Goal: Task Accomplishment & Management: Complete application form

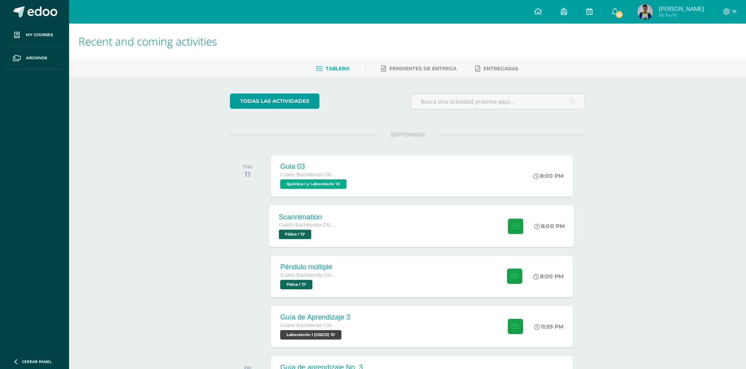
click at [361, 215] on div "Scannimation Cuarto Bachillerato CMP Bachillerato en CCLL con Orientación en Co…" at bounding box center [422, 226] width 305 height 42
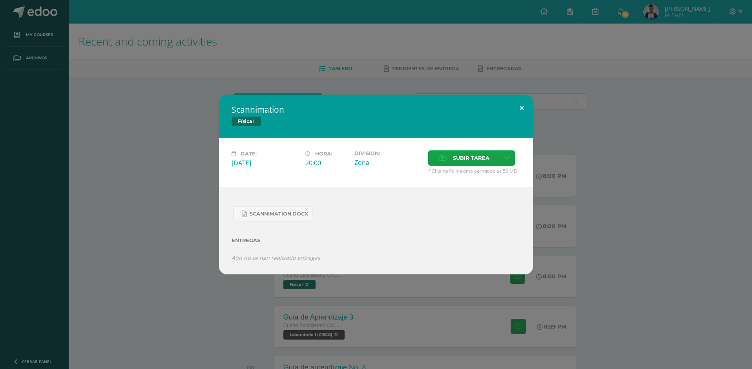
click at [522, 111] on button at bounding box center [522, 108] width 22 height 27
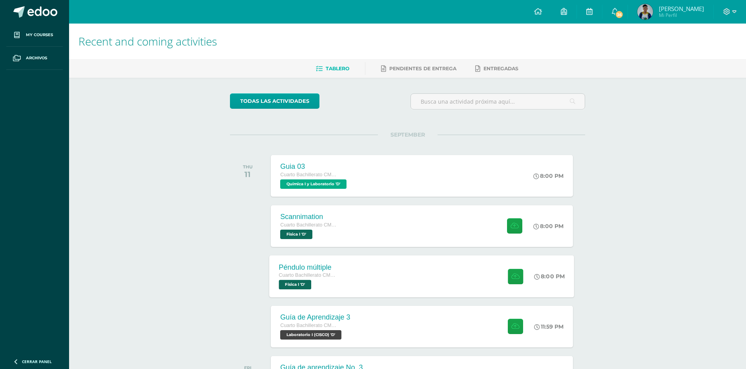
click at [347, 272] on div "Péndulo múltiple Cuarto Bachillerato CMP Bachillerato en CCLL con Orientación e…" at bounding box center [309, 276] width 78 height 42
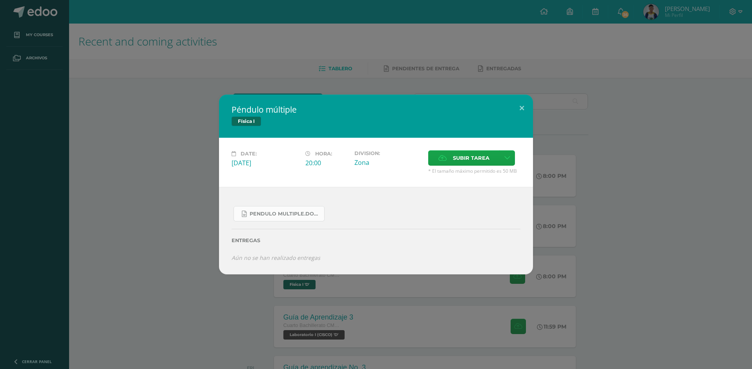
click at [303, 215] on span "Pendulo multiple.docx" at bounding box center [285, 214] width 71 height 6
click at [463, 165] on span "Subir tarea" at bounding box center [471, 158] width 36 height 15
click at [0, 0] on input "Subir tarea" at bounding box center [0, 0] width 0 height 0
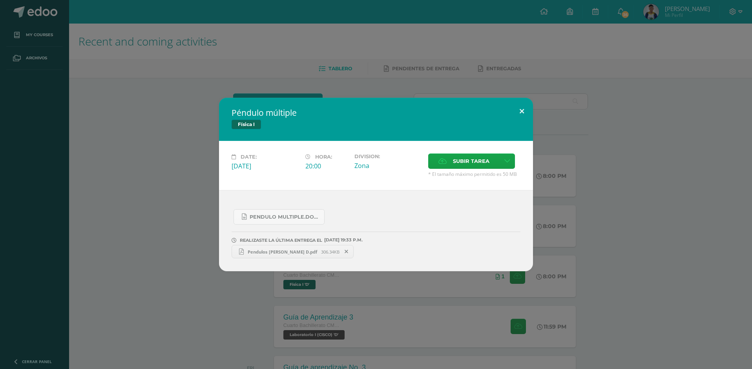
click at [525, 109] on button at bounding box center [522, 111] width 22 height 27
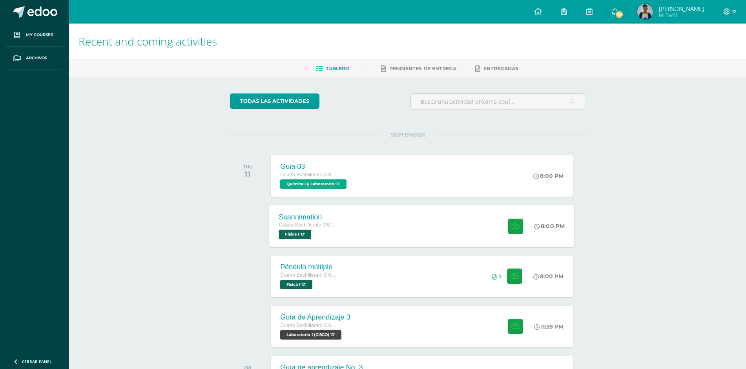
click at [394, 224] on div "Scannimation Cuarto Bachillerato CMP Bachillerato en CCLL con Orientación en Co…" at bounding box center [422, 226] width 305 height 42
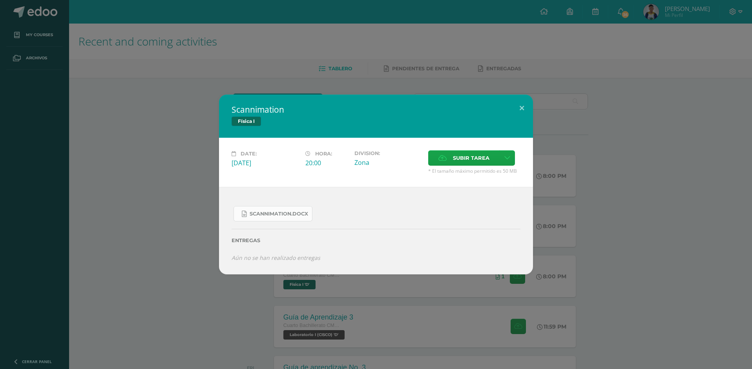
click at [294, 211] on link "Scannimation.docx" at bounding box center [273, 213] width 79 height 15
click at [454, 164] on span "Subir tarea" at bounding box center [471, 158] width 36 height 15
click at [0, 0] on input "Subir tarea" at bounding box center [0, 0] width 0 height 0
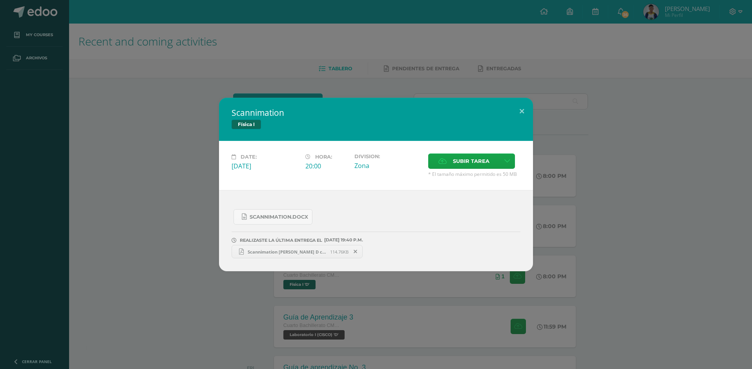
click at [175, 234] on div "Scannimation Física I Date: Thursday 11 de September Hora: 20:00 Division: Zona…" at bounding box center [376, 184] width 746 height 173
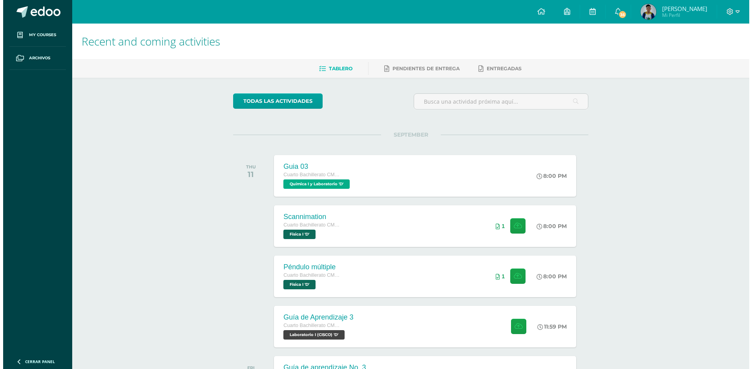
scroll to position [118, 0]
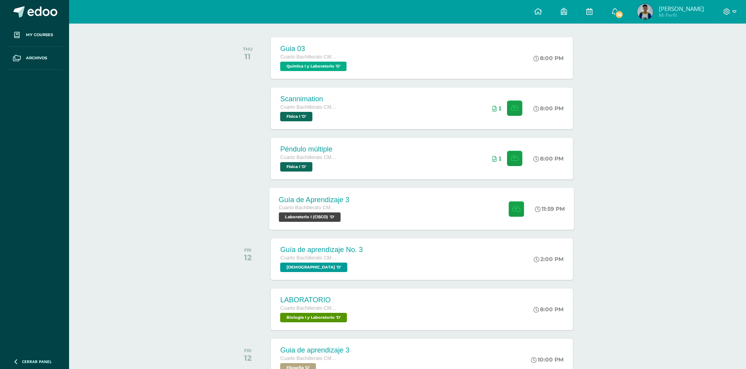
click at [374, 220] on div "Guía de Aprendizaje 3 Cuarto Bachillerato CMP Bachillerato en CCLL con Orientac…" at bounding box center [422, 209] width 305 height 42
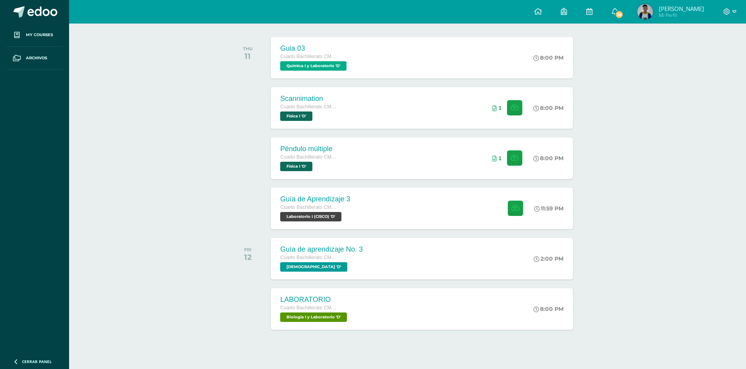
scroll to position [118, 0]
click at [341, 210] on div "Cuarto Bachillerato CMP Bachillerato en CCLL con Orientación en Computación" at bounding box center [314, 207] width 71 height 9
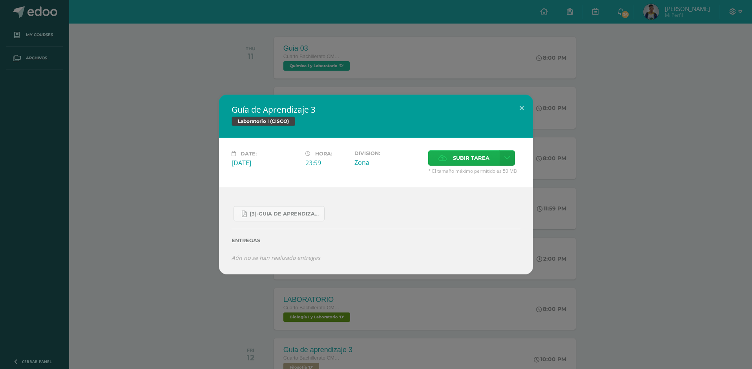
click at [451, 158] on label "Subir tarea" at bounding box center [463, 157] width 71 height 15
click at [0, 0] on input "Subir tarea" at bounding box center [0, 0] width 0 height 0
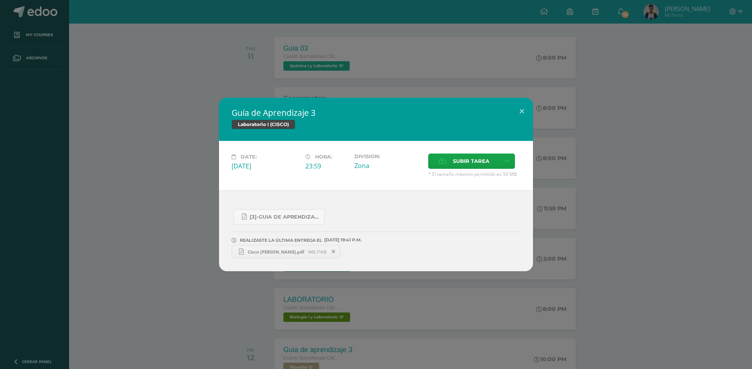
click at [267, 252] on span "Cisco Nicolas Ruiz.pdf" at bounding box center [276, 252] width 64 height 6
click at [332, 250] on icon at bounding box center [334, 251] width 4 height 5
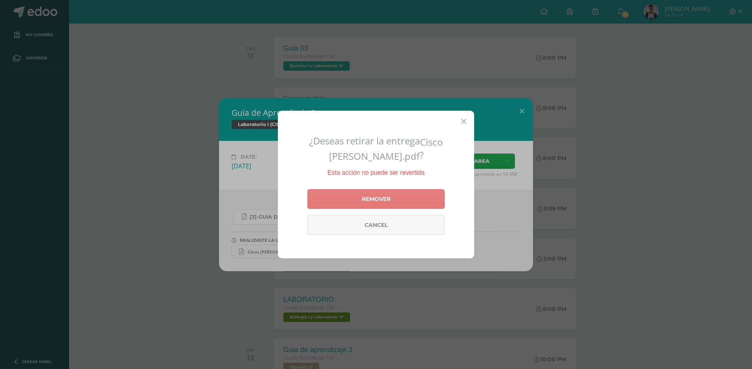
click at [340, 199] on link "Remover" at bounding box center [375, 199] width 137 height 20
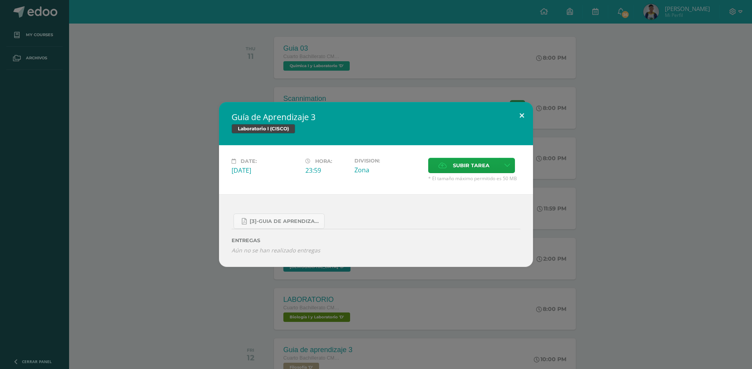
click at [519, 113] on button at bounding box center [522, 115] width 22 height 27
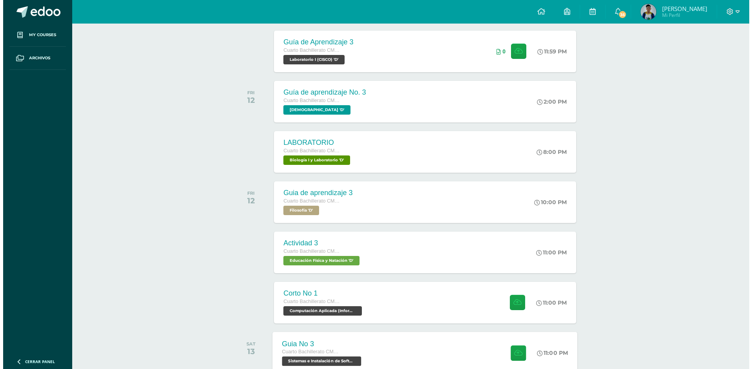
scroll to position [354, 0]
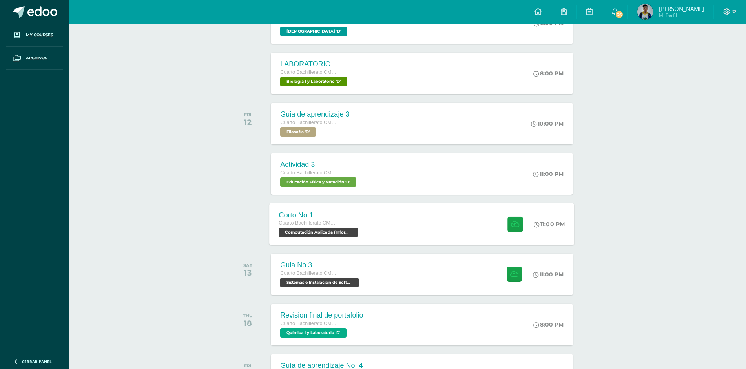
click at [400, 227] on div "Corto No 1 Cuarto Bachillerato CMP Bachillerato en CCLL con Orientación en Comp…" at bounding box center [422, 224] width 305 height 42
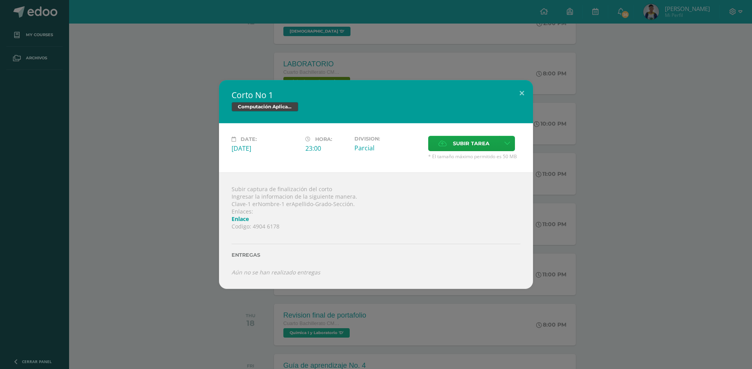
click at [238, 221] on link "Enlace" at bounding box center [240, 218] width 17 height 7
click at [458, 148] on span "Subir tarea" at bounding box center [471, 143] width 36 height 15
click at [0, 0] on input "Subir tarea" at bounding box center [0, 0] width 0 height 0
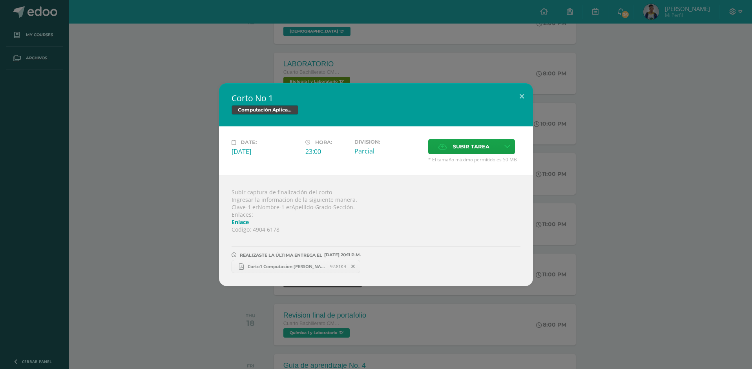
click at [281, 266] on span "Corto1 Computacion Werner Nicolas Ruiz Vargas IV D.pdf" at bounding box center [287, 266] width 86 height 6
click at [523, 91] on button at bounding box center [522, 96] width 22 height 27
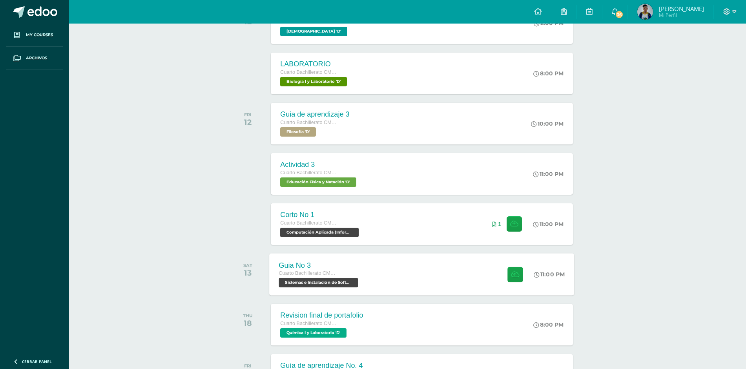
click at [388, 270] on div "Guia No 3 Cuarto Bachillerato CMP Bachillerato en CCLL con Orientación en Compu…" at bounding box center [422, 274] width 305 height 42
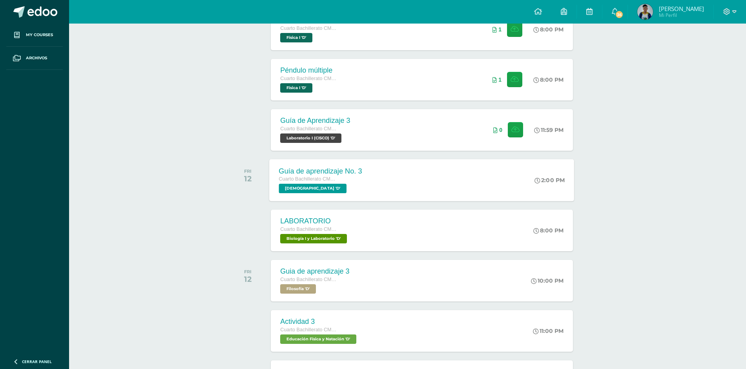
scroll to position [79, 0]
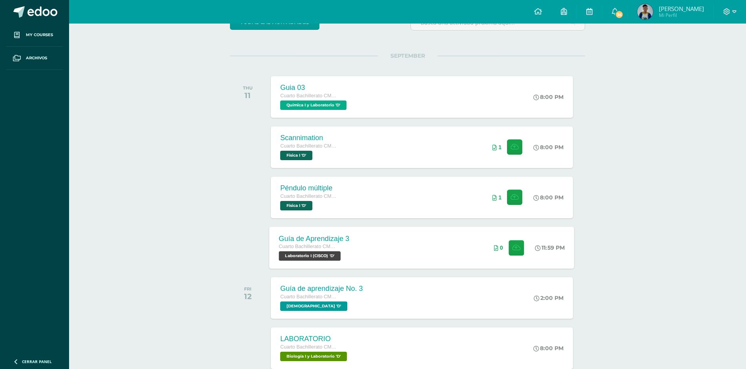
click at [348, 251] on div "Cuarto Bachillerato CMP Bachillerato en CCLL con Orientación en Computación" at bounding box center [314, 247] width 71 height 9
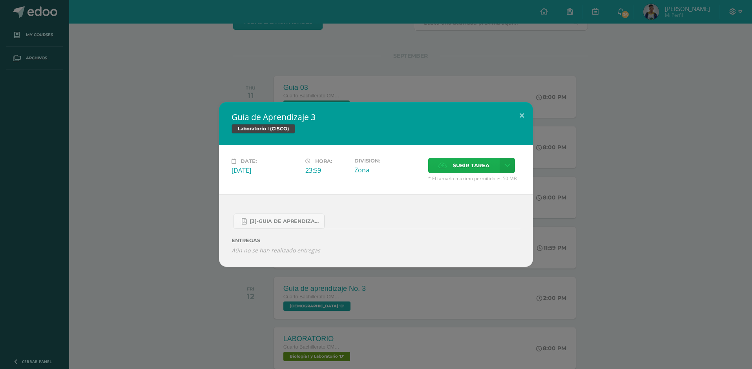
click at [460, 163] on span "Subir tarea" at bounding box center [471, 165] width 36 height 15
click at [0, 0] on input "Subir tarea" at bounding box center [0, 0] width 0 height 0
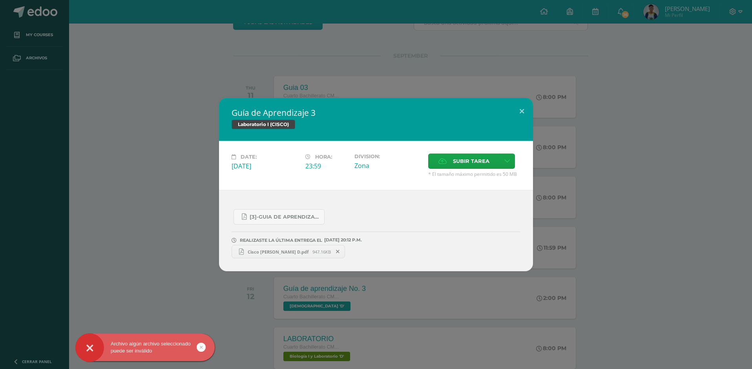
click at [271, 254] on span "Cisco Nicolas Ruiz IV D.pdf" at bounding box center [278, 252] width 69 height 6
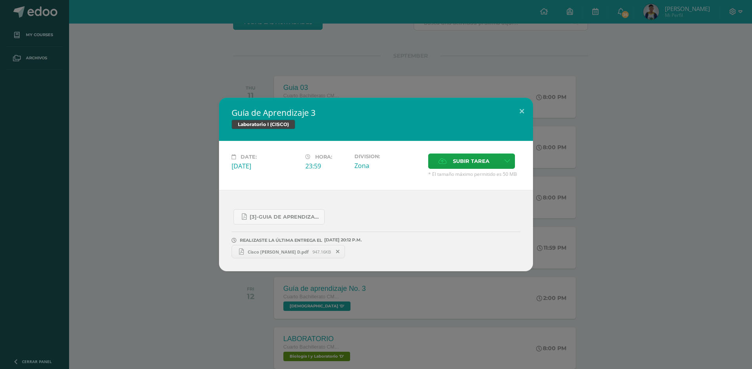
click at [429, 67] on div "Guía de Aprendizaje 3 Laboratorio I (CISCO) Date: Thursday 11 de September Hora…" at bounding box center [376, 184] width 752 height 369
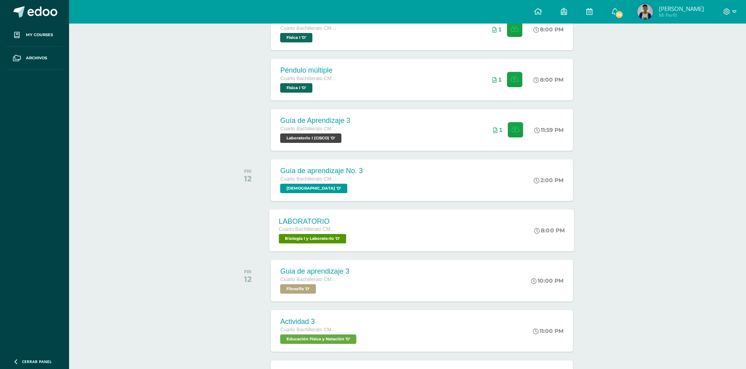
scroll to position [314, 0]
